Goal: Task Accomplishment & Management: Manage account settings

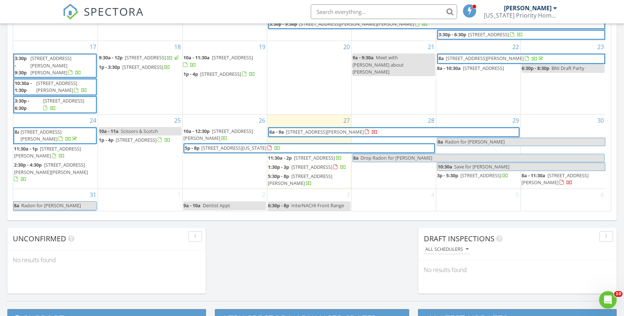
scroll to position [173, 0]
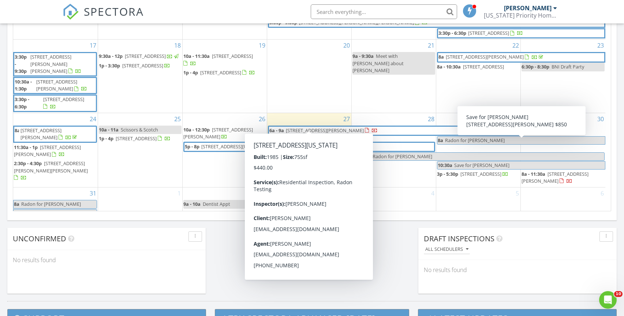
click at [214, 143] on span "12444 E Tennessee Cir A, Aurora 80012" at bounding box center [233, 146] width 65 height 7
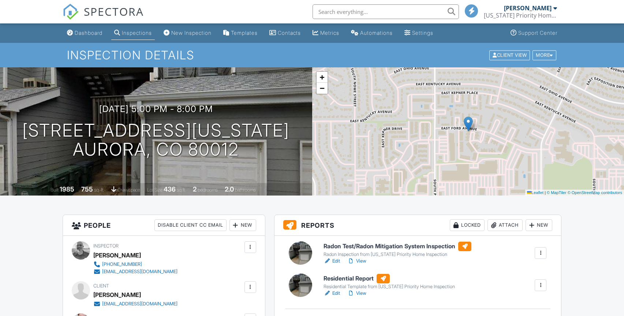
click at [336, 292] on link "Edit" at bounding box center [332, 293] width 16 height 7
